Goal: Task Accomplishment & Management: Complete application form

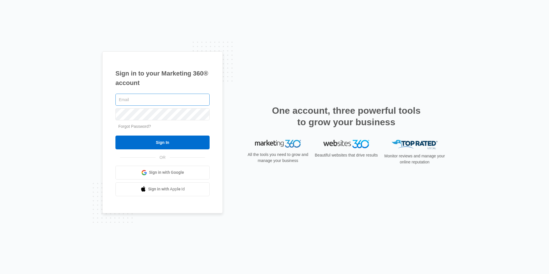
click at [161, 102] on input "text" at bounding box center [162, 100] width 94 height 12
type input "hello@nandoluna.com"
click at [115, 135] on input "Sign In" at bounding box center [162, 142] width 94 height 14
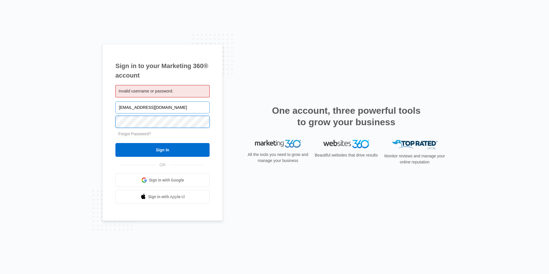
click at [115, 143] on input "Sign In" at bounding box center [162, 150] width 94 height 14
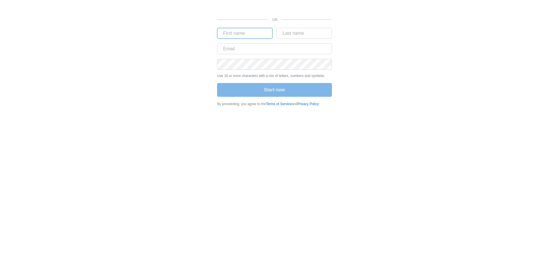
click at [242, 31] on input "text" at bounding box center [244, 33] width 55 height 11
type input "Fernando"
type input "Luna"
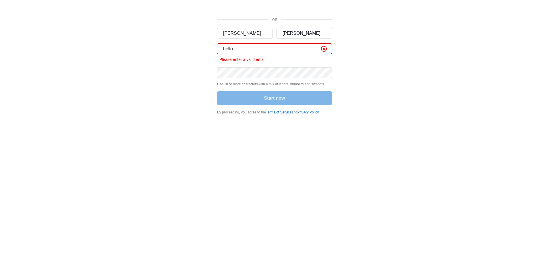
type input "[EMAIL_ADDRESS][DOMAIN_NAME]"
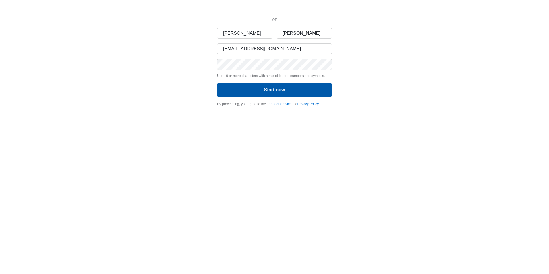
click at [276, 89] on button "Start now" at bounding box center [274, 90] width 115 height 14
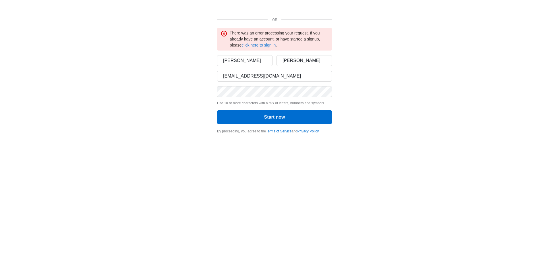
click at [257, 45] on link "click here to sign in" at bounding box center [258, 45] width 34 height 5
